Goal: Book appointment/travel/reservation

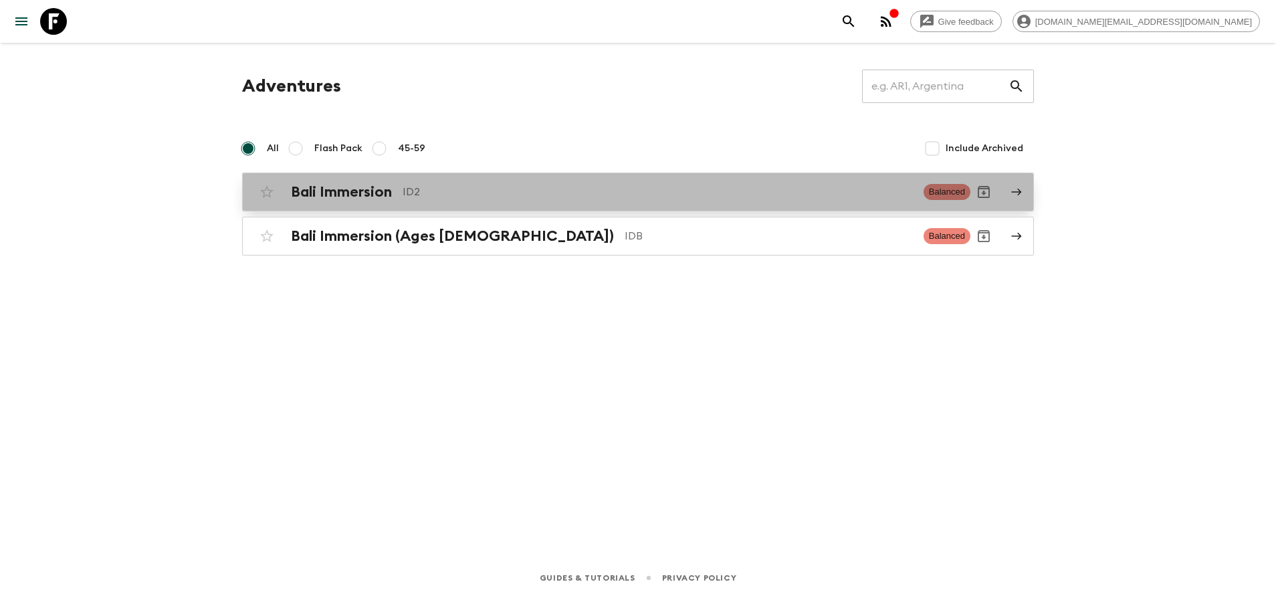
click at [478, 189] on p "ID2" at bounding box center [658, 192] width 510 height 16
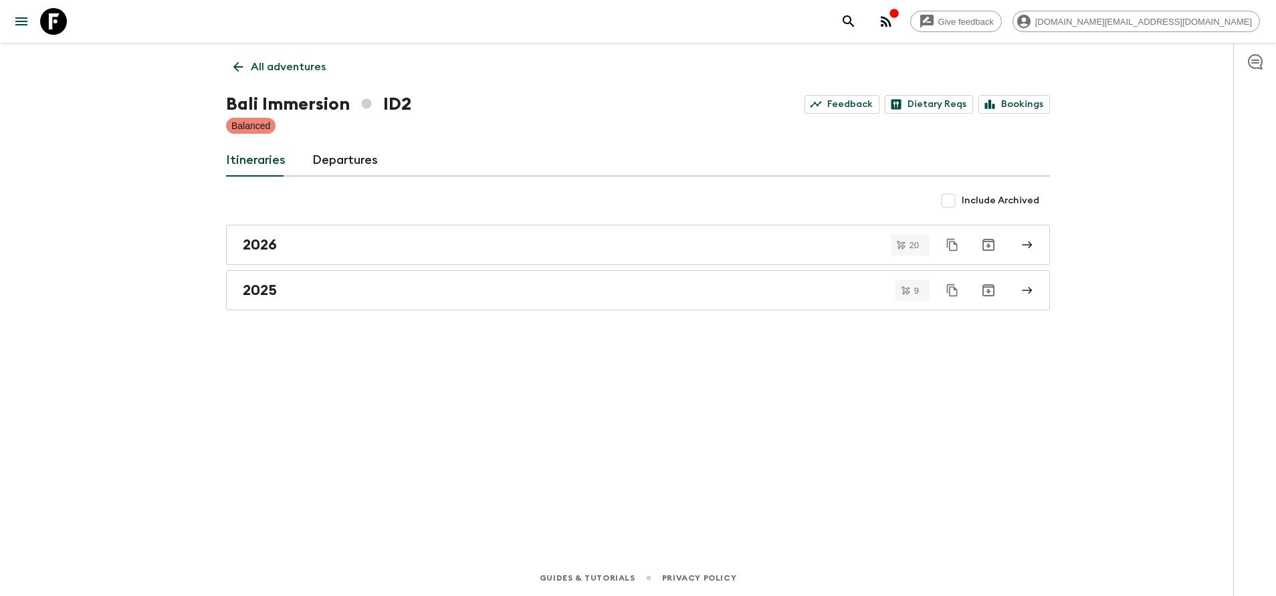
click at [704, 419] on div "All adventures Bali Immersion ID2 Feedback Dietary Reqs Bookings Balanced Itine…" at bounding box center [638, 283] width 856 height 480
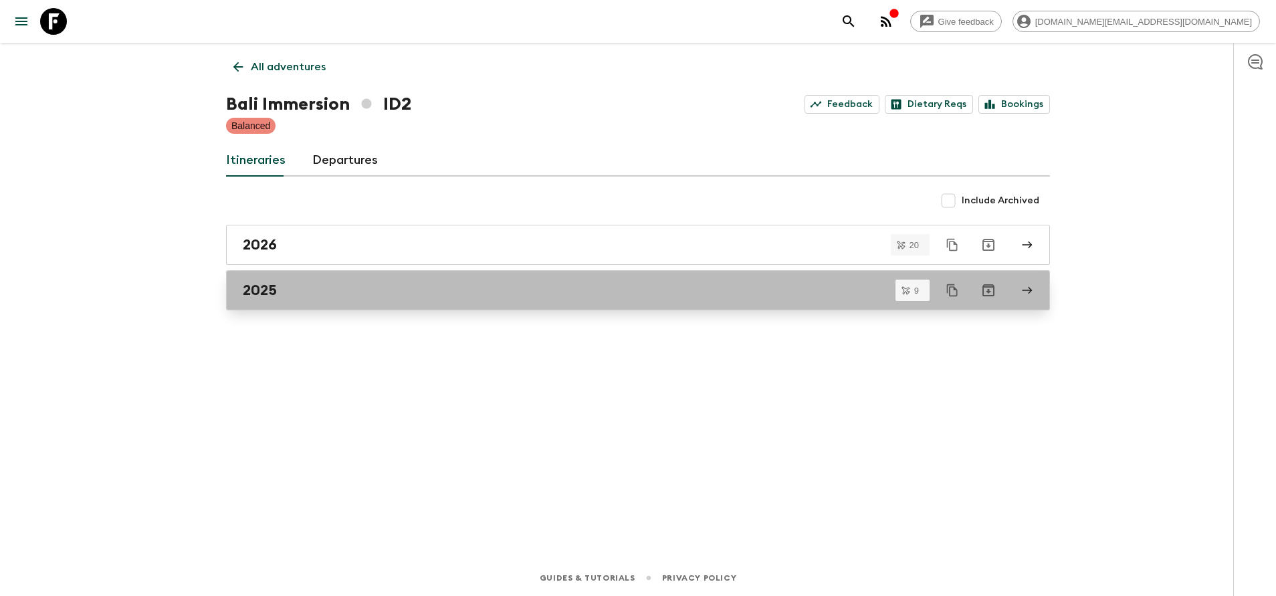
click at [325, 276] on link "2025" at bounding box center [638, 290] width 824 height 40
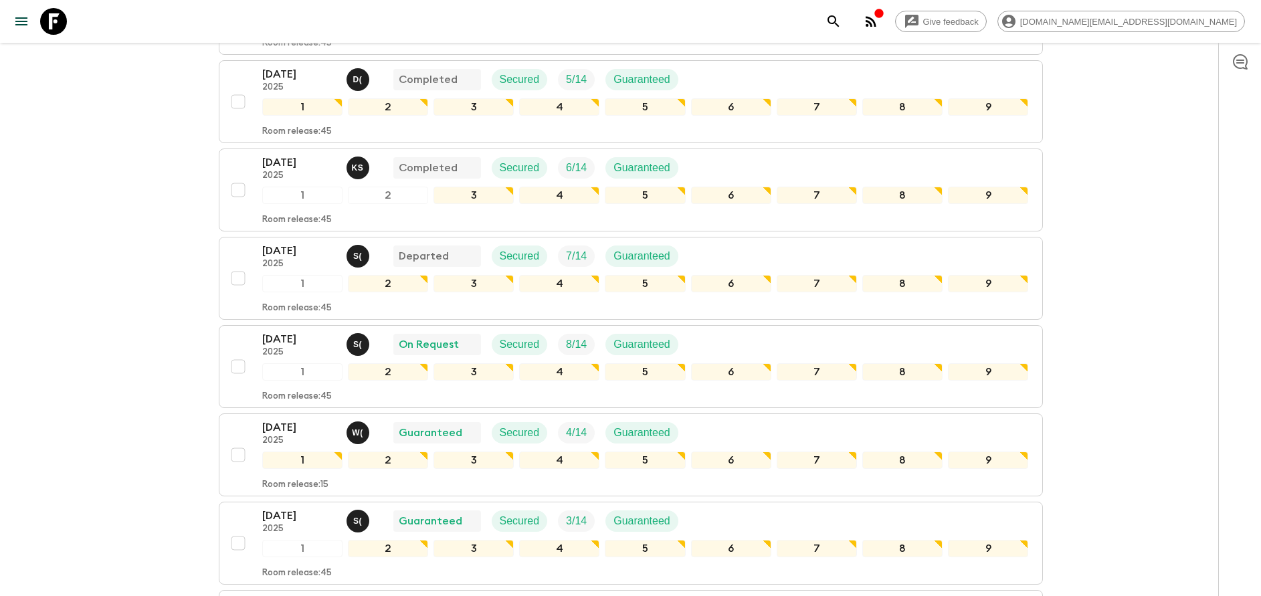
scroll to position [301, 0]
